Goal: Information Seeking & Learning: Find specific page/section

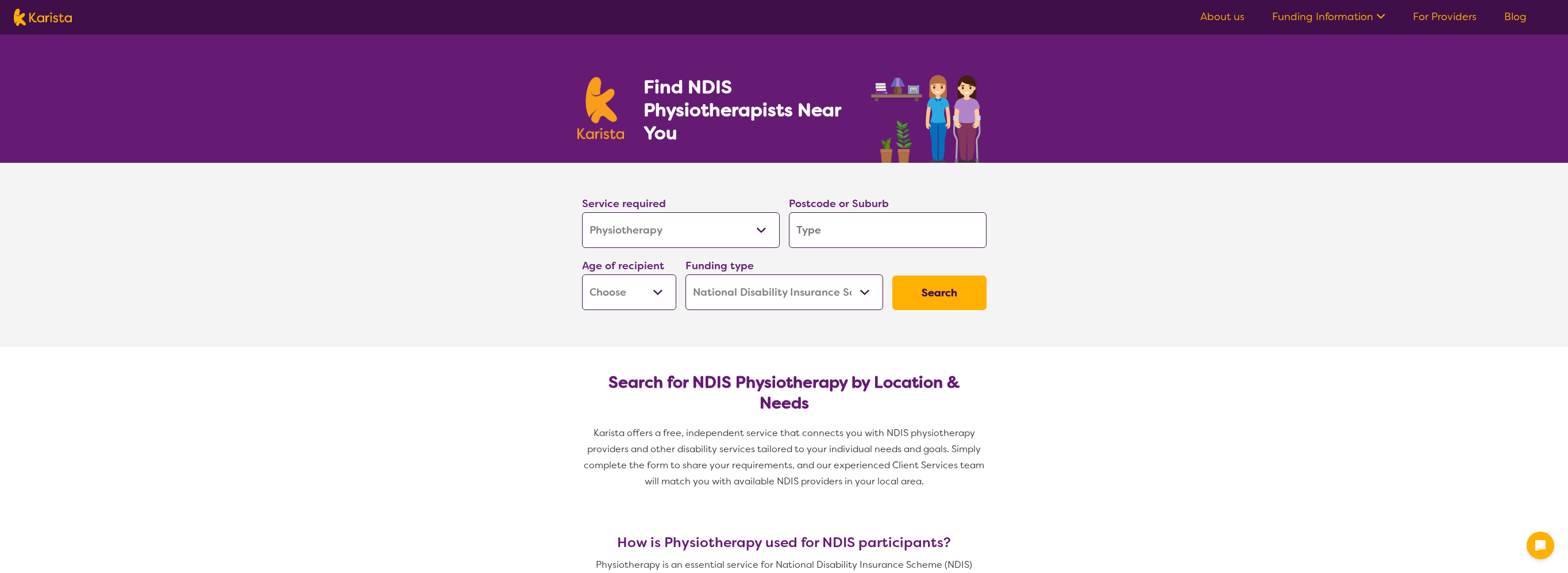
select select "Physiotherapy"
select select "NDIS"
select select "Physiotherapy"
select select "NDIS"
type input "3"
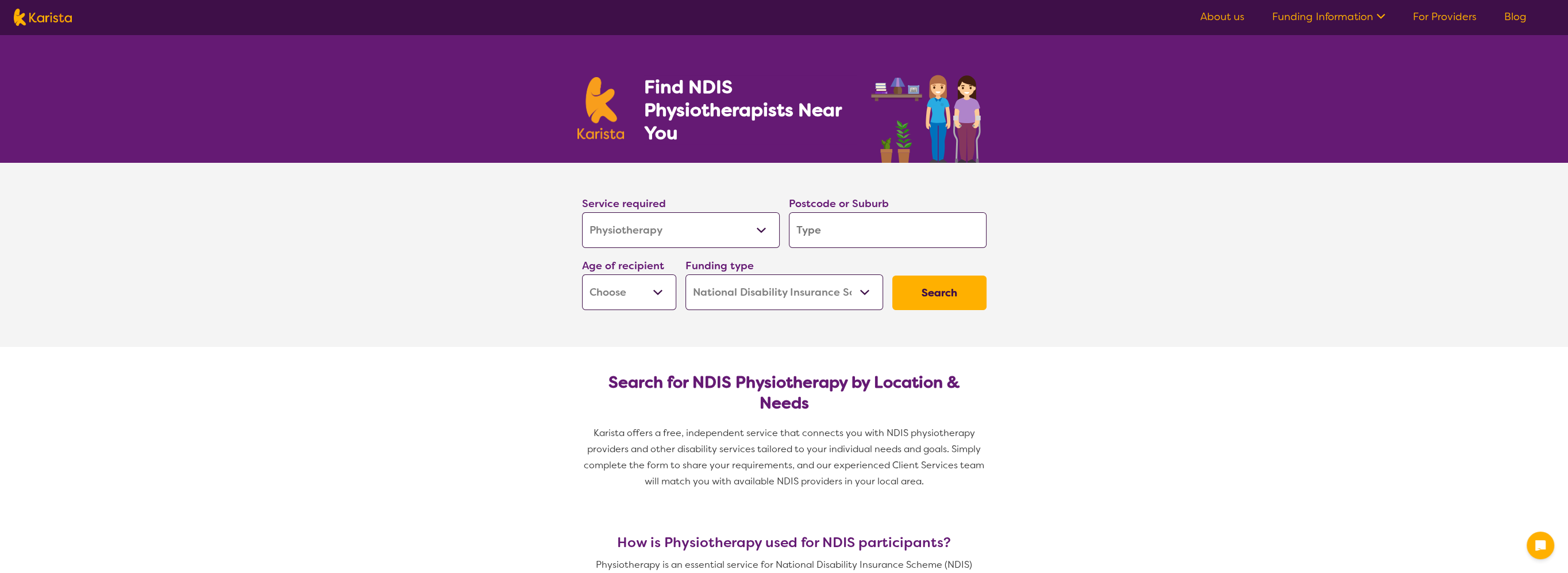
type input "3"
type input "31"
type input "310"
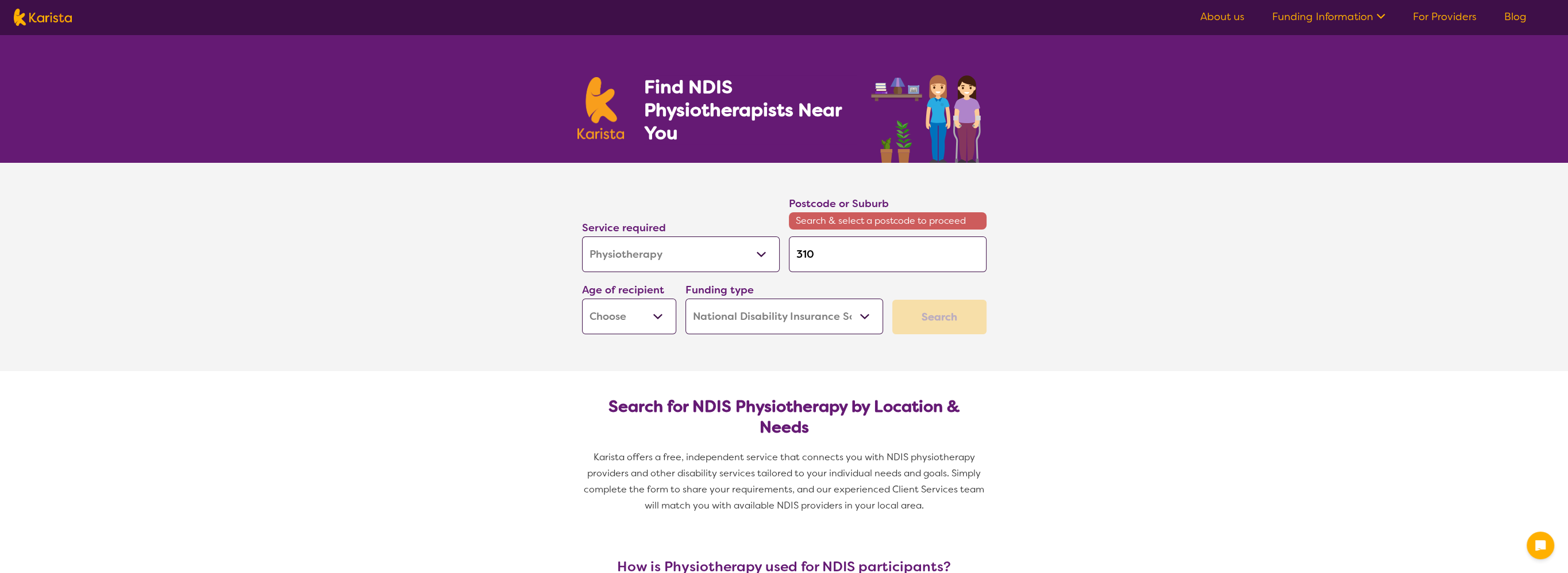
type input "3106"
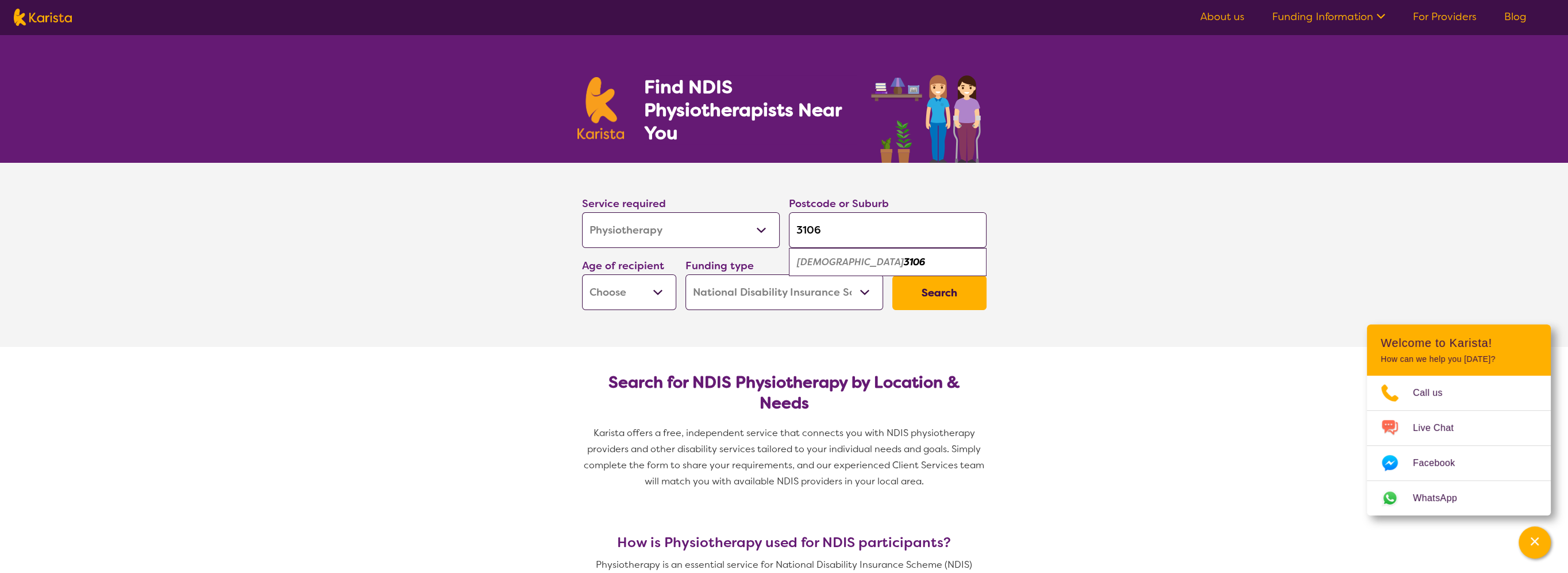
type input "3106"
click at [960, 296] on button "Search" at bounding box center [939, 293] width 94 height 35
click at [634, 292] on select "Early Childhood - 0 to 9 Child - 10 to 11 Adolescent - 12 to 17 Adult - 18 to 6…" at bounding box center [628, 292] width 94 height 36
select select "EC"
click at [582, 274] on select "Early Childhood - 0 to 9 Child - 10 to 11 Adolescent - 12 to 17 Adult - 18 to 6…" at bounding box center [628, 292] width 94 height 36
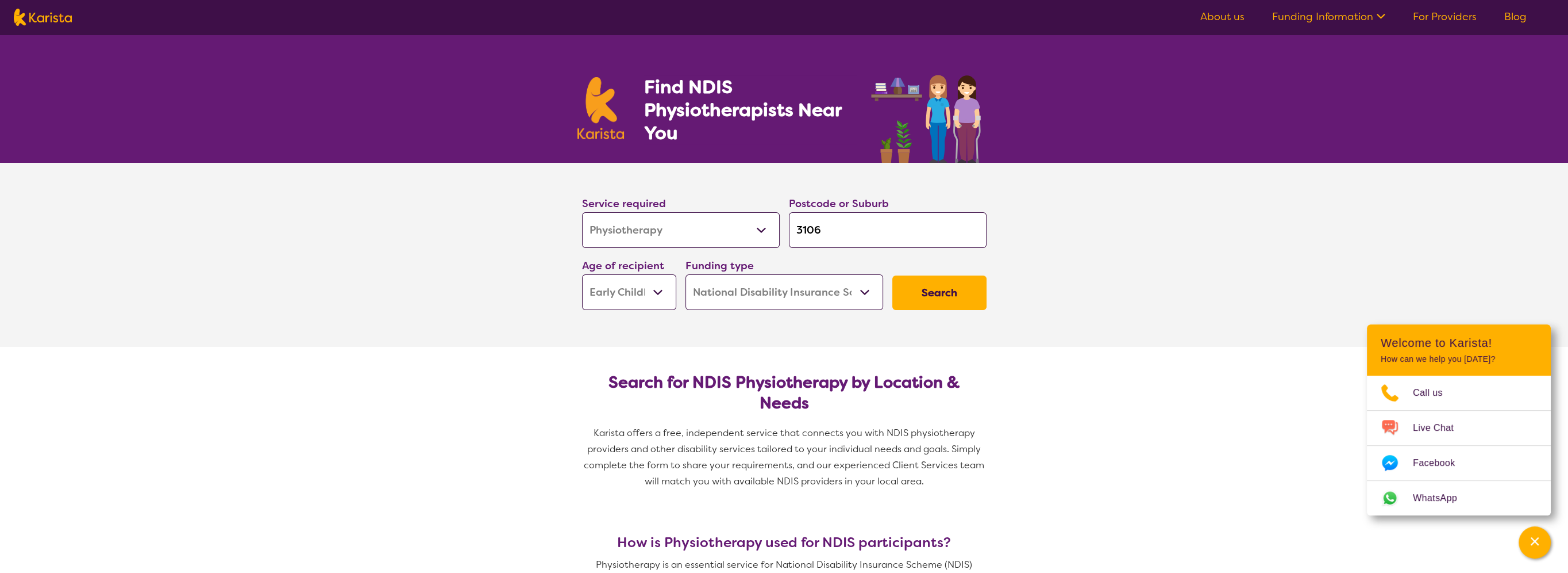
select select "EC"
click at [945, 286] on button "Search" at bounding box center [939, 293] width 94 height 35
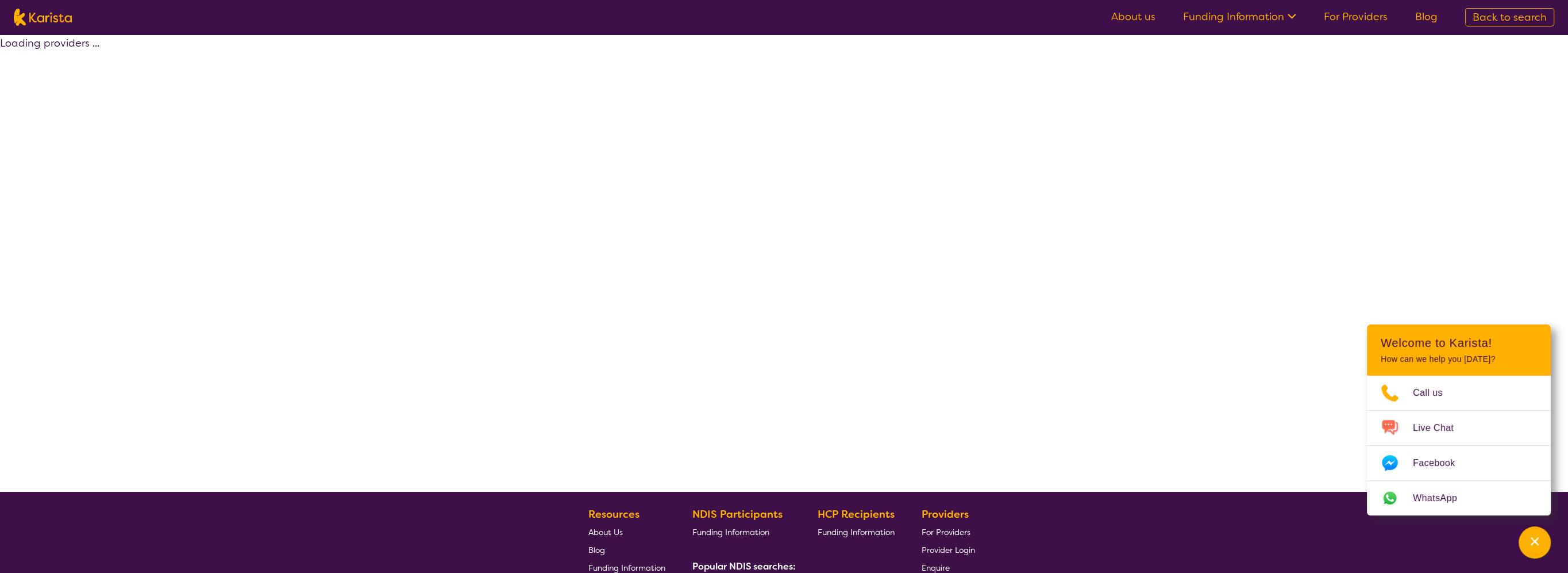
select select "by_score"
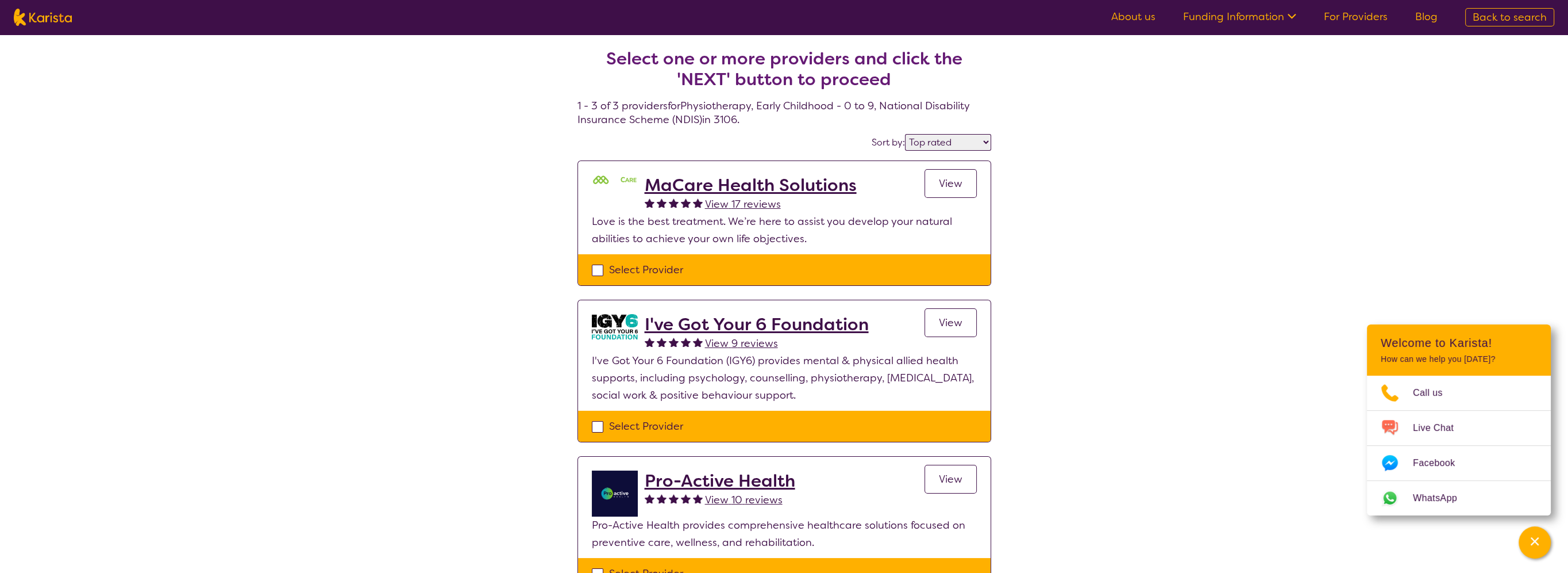
select select "Physiotherapy"
select select "EC"
select select "NDIS"
select select "Physiotherapy"
select select "EC"
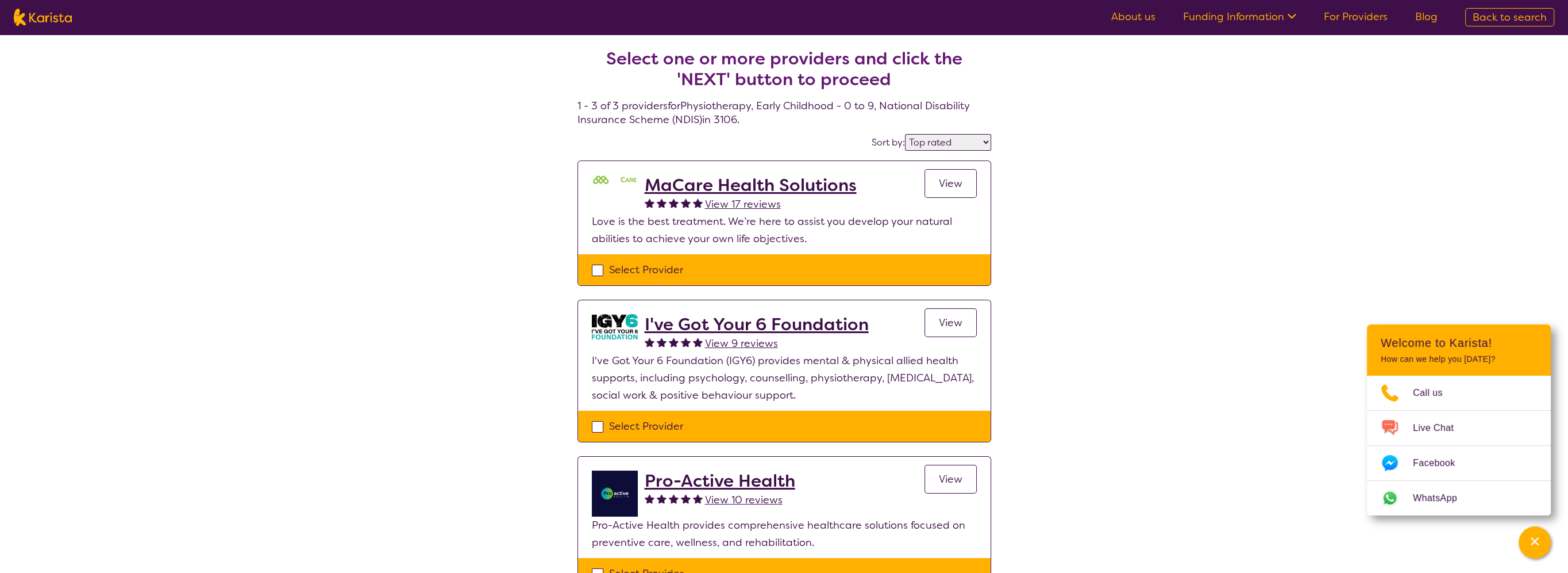
select select "NDIS"
